Goal: Check status

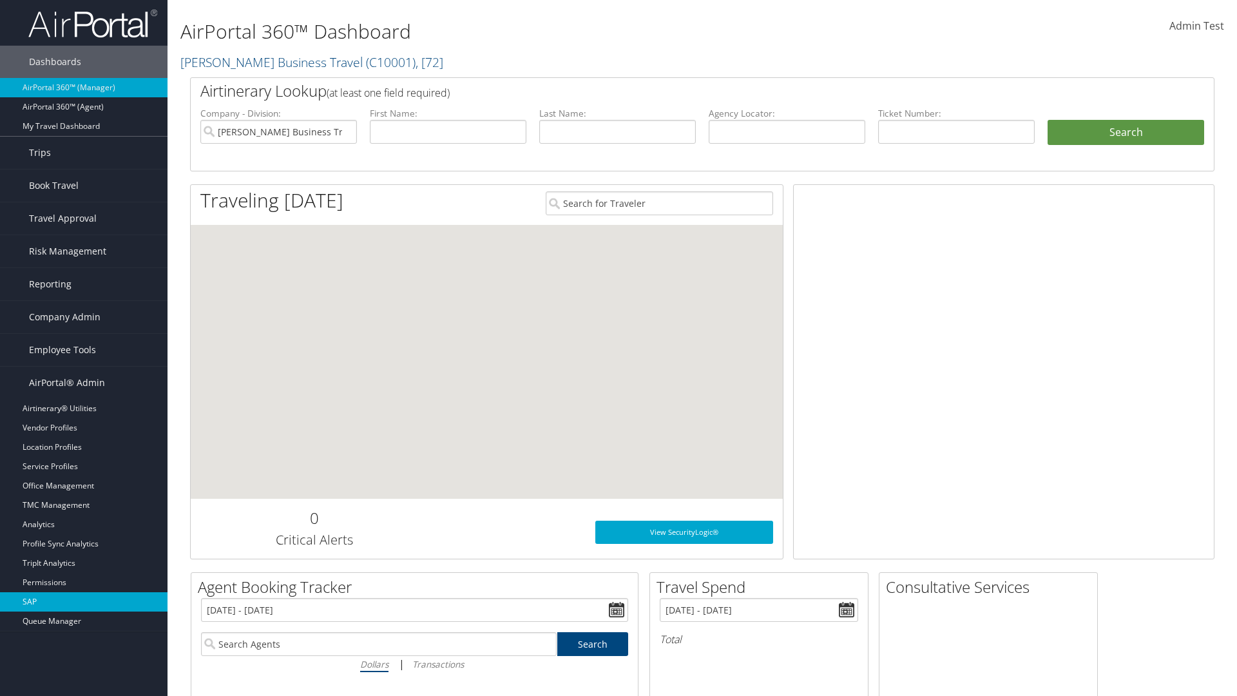
click at [84, 602] on link "SAP" at bounding box center [83, 601] width 167 height 19
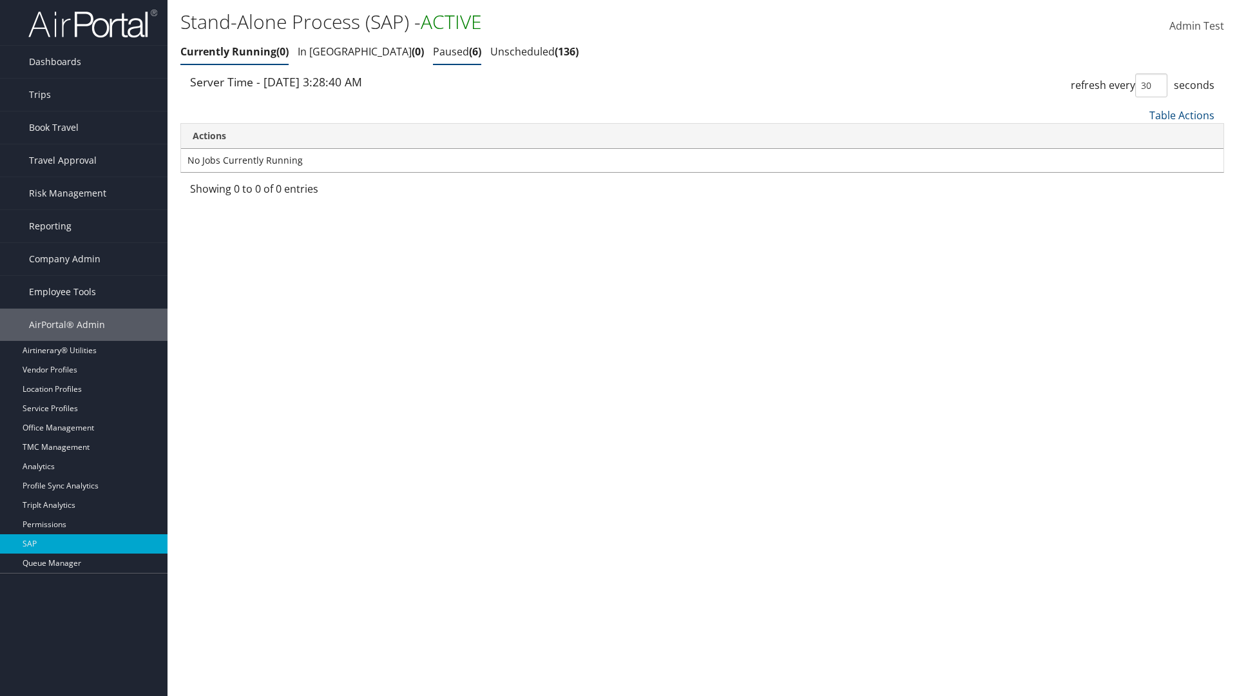
click at [433, 52] on link "Paused 6" at bounding box center [457, 51] width 48 height 14
